Goal: Task Accomplishment & Management: Complete application form

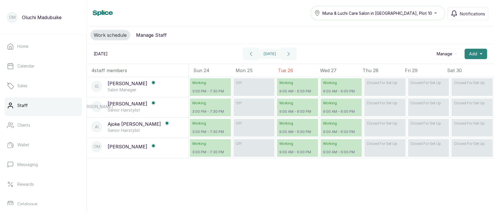
click at [469, 56] on span "Add" at bounding box center [473, 54] width 8 height 6
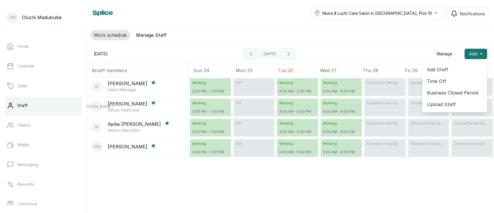
click at [434, 68] on span "Add Staff" at bounding box center [455, 69] width 56 height 7
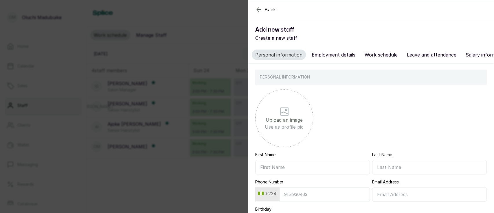
click at [259, 173] on input "First Name" at bounding box center [312, 167] width 115 height 14
type input "Remi"
click at [403, 172] on input "Last Name" at bounding box center [429, 167] width 115 height 14
type input "Akinyemi"
click at [306, 200] on input "Phone Number" at bounding box center [324, 194] width 91 height 14
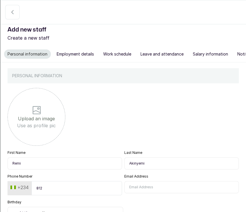
type input "8128811410"
click at [143, 193] on input "Email Address" at bounding box center [181, 187] width 115 height 12
type input "akinyemiremilekun29@gmail.com"
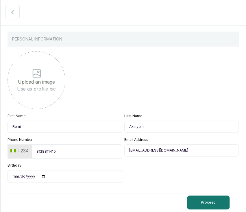
scroll to position [42, 0]
click at [42, 175] on input "Birthday" at bounding box center [66, 176] width 116 height 13
type input "2006-06-21"
click at [205, 202] on button "Proceed" at bounding box center [208, 203] width 43 height 14
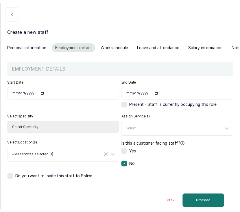
scroll to position [13, 0]
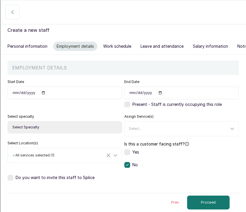
click at [80, 95] on input "Start Date" at bounding box center [65, 93] width 115 height 13
click at [41, 93] on input "Start Date" at bounding box center [65, 93] width 115 height 13
type input "2019-10-01"
click at [124, 103] on label at bounding box center [127, 105] width 6 height 6
click at [55, 124] on select "Select Specialty Accountant Admin Level 1 Admin Level 2 Aesthetic Nurse Aesthet…" at bounding box center [65, 127] width 115 height 12
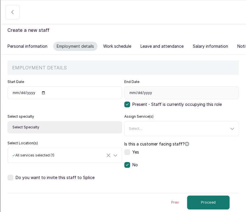
select select "admin_level_2"
click at [8, 121] on select "Select Specialty Accountant Admin Level 1 Admin Level 2 Aesthetic Nurse Aesthet…" at bounding box center [65, 127] width 115 height 12
click at [149, 127] on div "Select..." at bounding box center [179, 128] width 100 height 5
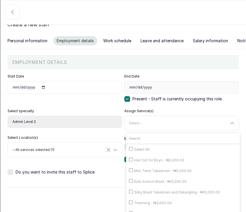
click at [149, 126] on div "Select..." at bounding box center [179, 123] width 100 height 5
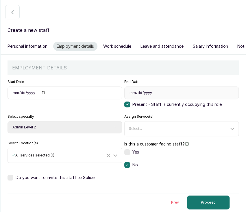
click at [11, 175] on label at bounding box center [11, 178] width 6 height 6
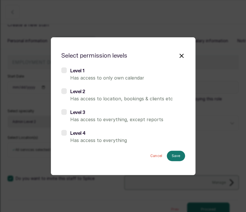
click at [64, 89] on label at bounding box center [63, 91] width 5 height 6
click at [177, 157] on button "Save" at bounding box center [176, 156] width 18 height 10
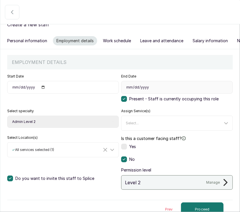
scroll to position [32, 0]
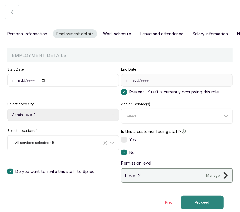
click at [203, 198] on button "Proceed" at bounding box center [202, 203] width 43 height 14
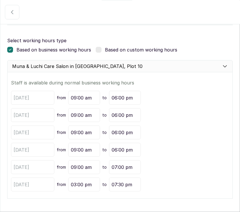
scroll to position [84, 0]
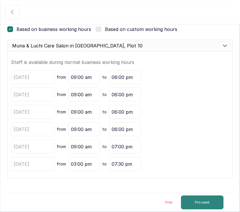
click at [197, 205] on button "Proceed" at bounding box center [202, 203] width 43 height 14
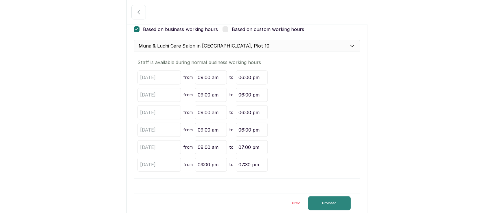
scroll to position [0, 0]
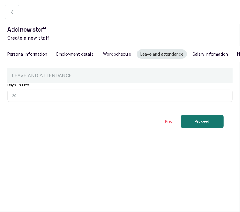
click at [37, 102] on input "Days Entitled" at bounding box center [120, 96] width 226 height 12
type input "10"
click at [181, 128] on button "Proceed" at bounding box center [202, 122] width 43 height 14
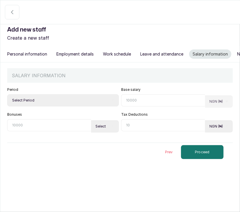
click at [132, 107] on input "text" at bounding box center [163, 100] width 84 height 12
type input "100,000"
click at [87, 102] on select "Select Period Monthly Weekly Bi-Weekly" at bounding box center [63, 100] width 112 height 12
select select "monthly"
click at [7, 100] on select "Select Period Monthly Weekly Bi-Weekly" at bounding box center [63, 100] width 112 height 12
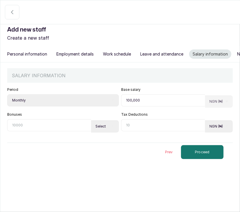
click at [74, 131] on input "text" at bounding box center [49, 125] width 84 height 12
type input "0"
click at [142, 131] on input "text" at bounding box center [163, 125] width 84 height 12
type input "0"
click at [197, 159] on button "Proceed" at bounding box center [202, 152] width 43 height 14
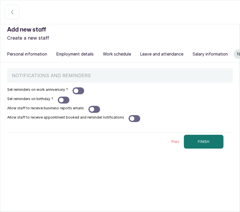
click at [77, 93] on div at bounding box center [76, 91] width 5 height 5
click at [63, 102] on div "Set reminders on work anniversary ? Set reminders on birthday ? Allow staff to …" at bounding box center [120, 104] width 226 height 35
click at [62, 102] on div at bounding box center [61, 100] width 5 height 5
click at [90, 112] on div at bounding box center [92, 109] width 5 height 5
click at [130, 121] on div at bounding box center [132, 118] width 5 height 5
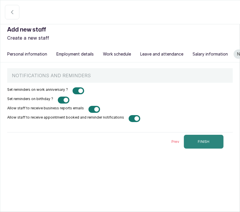
click at [184, 147] on button "FINISH" at bounding box center [204, 142] width 40 height 14
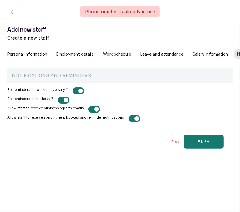
click at [14, 15] on icon "button" at bounding box center [12, 12] width 7 height 7
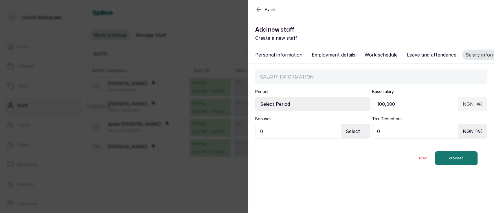
click at [205, 54] on div "Back Add new staff Create a new staff Personal information Employment details W…" at bounding box center [247, 106] width 494 height 213
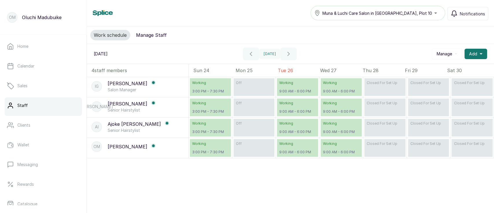
click at [147, 87] on p "Ifeoma Georgina Onwusi" at bounding box center [128, 83] width 40 height 7
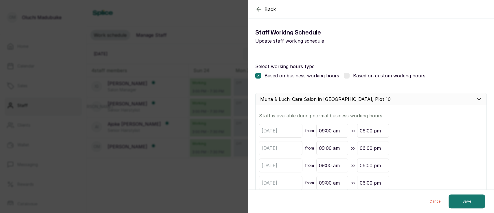
click at [193, 52] on div "Back Modify Working schedule Staff Working Schedule Update staff working schedu…" at bounding box center [247, 106] width 494 height 213
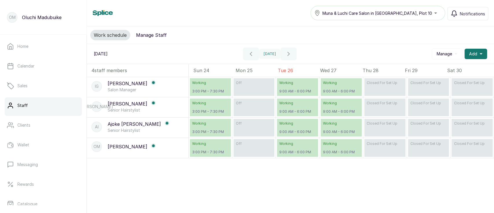
click at [437, 52] on span "Manage" at bounding box center [444, 54] width 15 height 6
click at [192, 41] on div "Work schedule Manage Staff" at bounding box center [290, 35] width 407 height 18
click at [155, 38] on button "Manage Staff" at bounding box center [152, 35] width 38 height 10
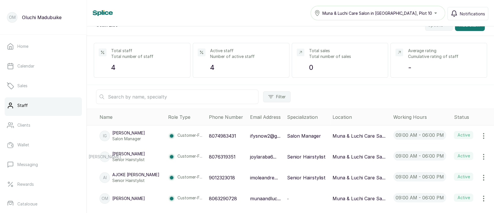
scroll to position [33, 0]
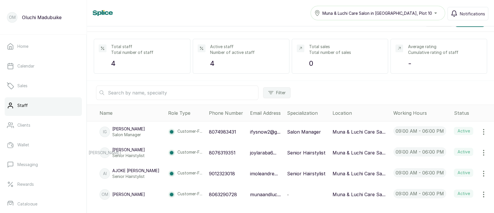
click at [200, 88] on input "text" at bounding box center [177, 92] width 162 height 14
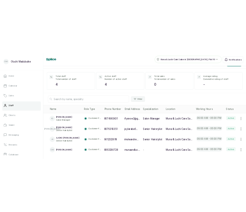
scroll to position [0, 0]
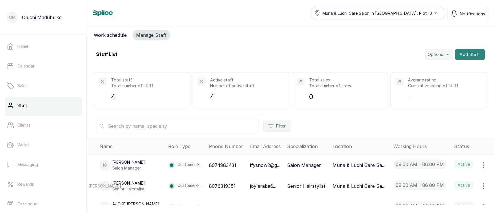
click at [461, 55] on button "Add Staff" at bounding box center [470, 55] width 30 height 12
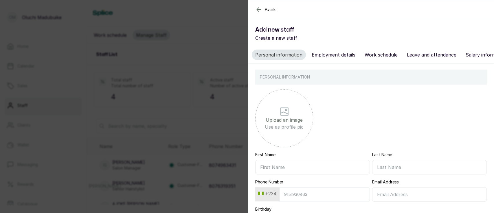
click at [284, 174] on input "First Name" at bounding box center [312, 167] width 115 height 14
type input "Remi"
click at [388, 169] on input "Last Name" at bounding box center [429, 167] width 115 height 14
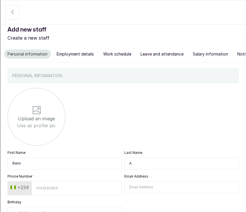
scroll to position [42, 0]
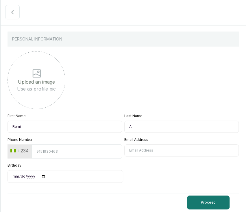
click at [139, 126] on input "A" at bounding box center [181, 127] width 115 height 12
type input "Akinyemi"
click at [79, 154] on input "Phone Number" at bounding box center [77, 151] width 91 height 14
type input "8169497291"
click at [132, 154] on input "Email Address" at bounding box center [181, 150] width 115 height 12
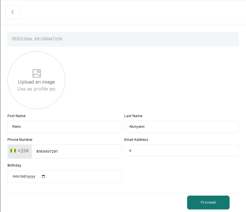
type input "akinyemiremilekun29@gmail.com"
click at [43, 175] on input "Birthday" at bounding box center [66, 176] width 116 height 13
click at [42, 176] on input "2025-08-13" at bounding box center [66, 176] width 116 height 13
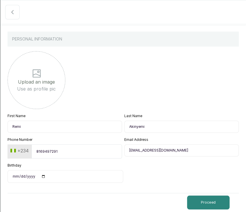
type input "2004-06-13"
click at [207, 205] on button "Proceed" at bounding box center [208, 203] width 43 height 14
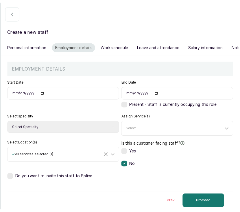
scroll to position [13, 0]
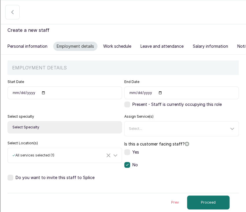
click at [41, 93] on input "Start Date" at bounding box center [65, 93] width 115 height 13
type input "2019-10-26"
click at [64, 131] on select "Select Specialty Accountant Admin Level 1 Admin Level 2 Aesthetic Nurse Aesthet…" at bounding box center [65, 127] width 115 height 12
select select "admin_level_2"
click at [8, 121] on select "Select Specialty Accountant Admin Level 1 Admin Level 2 Aesthetic Nurse Aesthet…" at bounding box center [65, 127] width 115 height 12
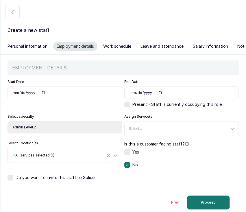
click at [6, 176] on div "EMPLOYMENT DETAILS Start Date 2019-10-26 End Date Present - Staff is currently …" at bounding box center [123, 133] width 245 height 157
click at [11, 178] on label at bounding box center [11, 178] width 6 height 6
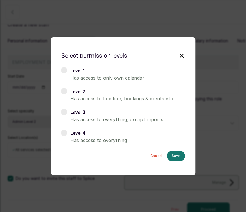
click at [102, 89] on h6 "Level 2" at bounding box center [127, 91] width 115 height 7
click at [182, 160] on button "Save" at bounding box center [176, 156] width 18 height 10
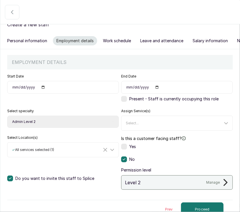
scroll to position [32, 0]
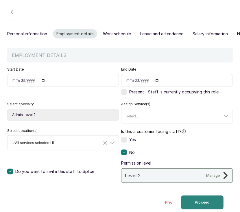
click at [205, 196] on button "Proceed" at bounding box center [202, 203] width 43 height 14
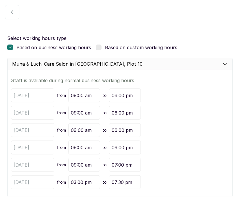
scroll to position [84, 0]
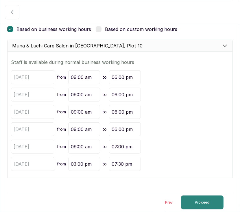
click at [193, 204] on button "Proceed" at bounding box center [202, 203] width 43 height 14
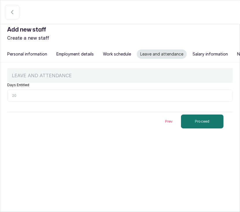
scroll to position [0, 0]
click at [77, 102] on input "Days Entitled" at bounding box center [120, 96] width 226 height 12
type input "10"
click at [195, 128] on button "Proceed" at bounding box center [202, 122] width 43 height 14
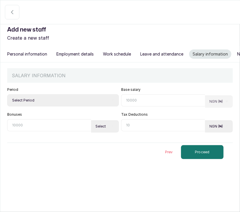
click at [63, 105] on select "Select Period Monthly Weekly Bi-Weekly" at bounding box center [63, 100] width 112 height 12
select select "monthly"
click at [7, 100] on select "Select Period Monthly Weekly Bi-Weekly" at bounding box center [63, 100] width 112 height 12
click at [130, 107] on input "text" at bounding box center [163, 100] width 84 height 12
type input "100,000"
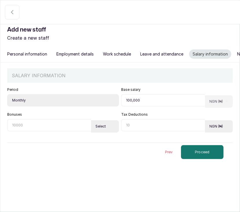
click at [76, 128] on input "text" at bounding box center [49, 125] width 84 height 12
type input "0"
click at [136, 131] on input "text" at bounding box center [163, 125] width 84 height 12
type input "0"
click at [188, 158] on button "Proceed" at bounding box center [202, 152] width 43 height 14
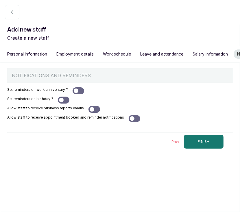
click at [76, 93] on div at bounding box center [76, 91] width 5 height 5
click at [63, 104] on div at bounding box center [64, 100] width 12 height 7
click at [91, 112] on div at bounding box center [92, 109] width 5 height 5
click at [130, 121] on div at bounding box center [132, 118] width 5 height 5
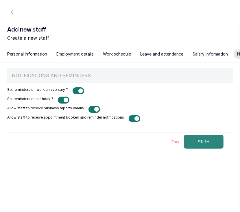
click at [185, 148] on button "FINISH" at bounding box center [204, 142] width 40 height 14
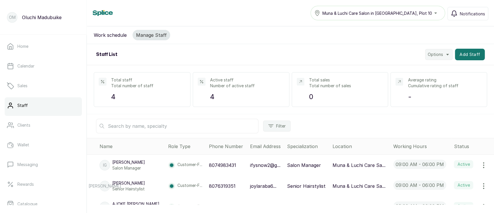
click at [23, 19] on p "Oluchi Madubuike" at bounding box center [42, 17] width 40 height 7
click at [10, 20] on p "OM" at bounding box center [12, 17] width 7 height 6
click at [23, 53] on link "Home" at bounding box center [43, 46] width 77 height 16
